Goal: Find contact information: Find contact information

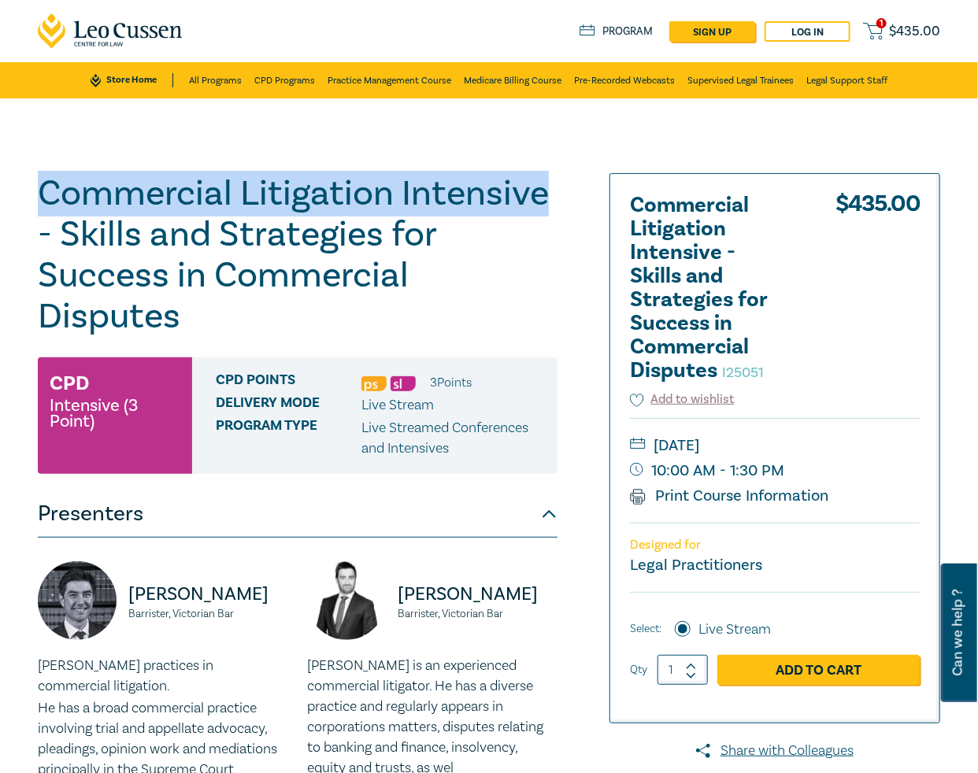
drag, startPoint x: 547, startPoint y: 198, endPoint x: 20, endPoint y: 196, distance: 526.9
click at [20, 196] on div "Commercial Litigation Intensive - Skills and Strategies for Success in Commerci…" at bounding box center [489, 566] width 978 height 937
copy h1 "Commercial Litigation Intensive"
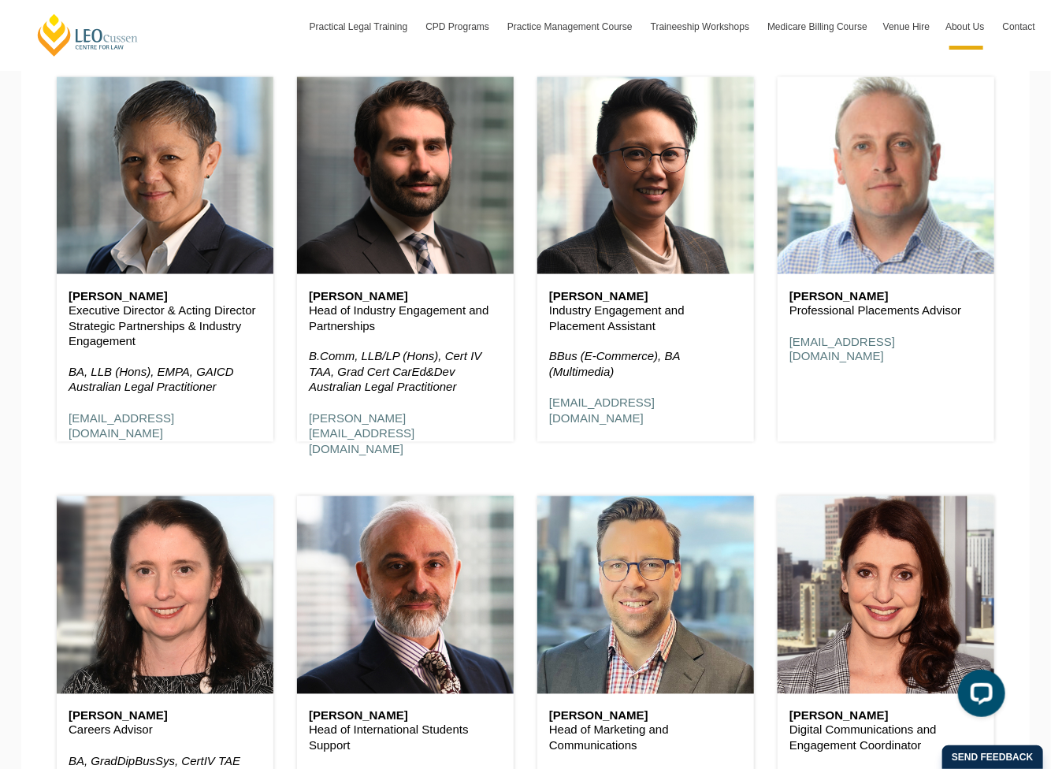
scroll to position [6222, 0]
drag, startPoint x: 980, startPoint y: 314, endPoint x: 762, endPoint y: 300, distance: 218.6
click at [762, 300] on div "Strategic Partnerships & Industry Engagement [PERSON_NAME] Executive Director &…" at bounding box center [525, 626] width 961 height 1166
click at [851, 313] on p "Professional Placements Advisor" at bounding box center [885, 310] width 193 height 16
drag, startPoint x: 791, startPoint y: 296, endPoint x: 973, endPoint y: 315, distance: 183.7
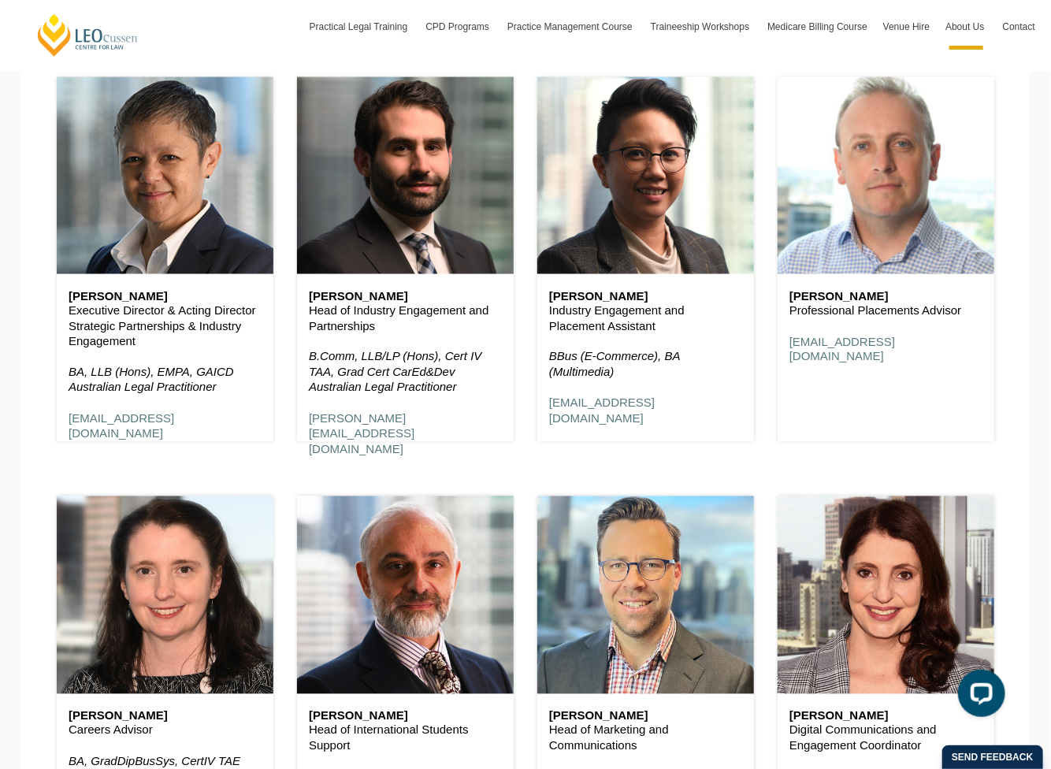
click at [973, 315] on div "[PERSON_NAME] Professional Placements Advisor [EMAIL_ADDRESS][DOMAIN_NAME]" at bounding box center [885, 327] width 217 height 106
copy div "[PERSON_NAME] Professional Placements Advisor"
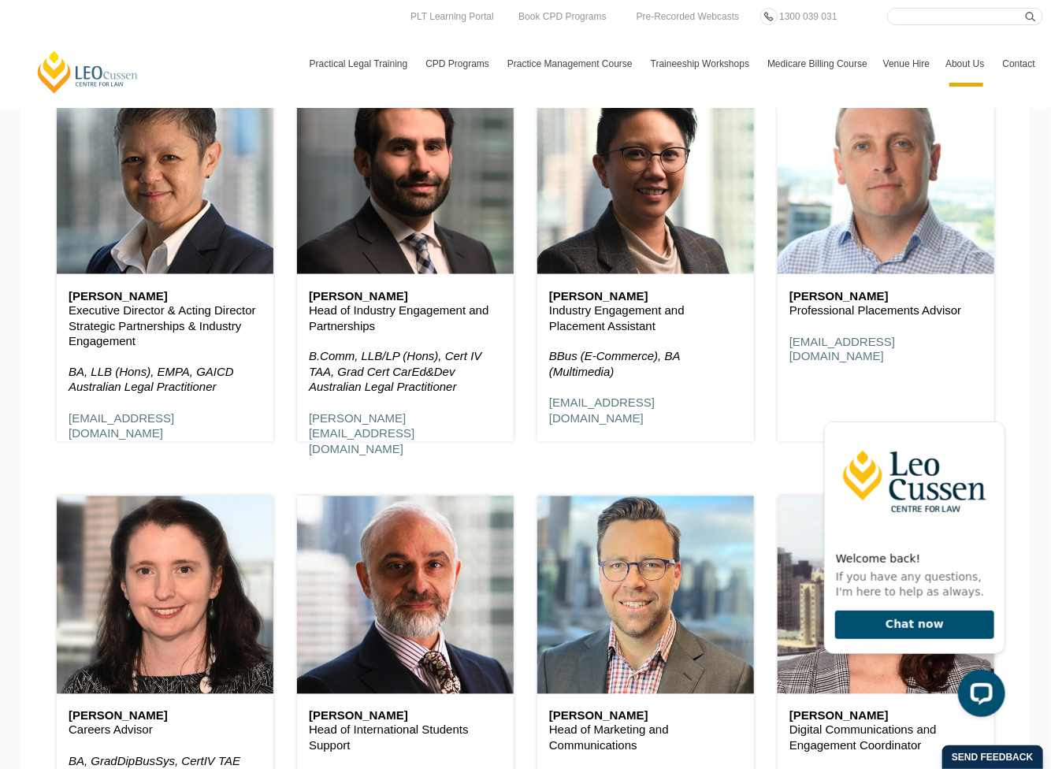
click at [853, 312] on p "Professional Placements Advisor" at bounding box center [885, 310] width 193 height 16
drag, startPoint x: 967, startPoint y: 314, endPoint x: 784, endPoint y: 304, distance: 183.0
click at [784, 304] on div "[PERSON_NAME] Professional Placements Advisor [EMAIL_ADDRESS][DOMAIN_NAME]" at bounding box center [885, 327] width 217 height 106
copy div "[PERSON_NAME] Professional Placements Advisor"
